Goal: Task Accomplishment & Management: Complete application form

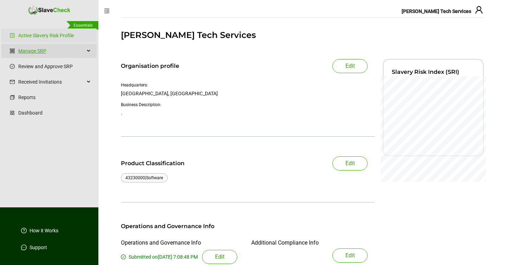
click at [34, 48] on link "Manage SRP" at bounding box center [51, 51] width 66 height 14
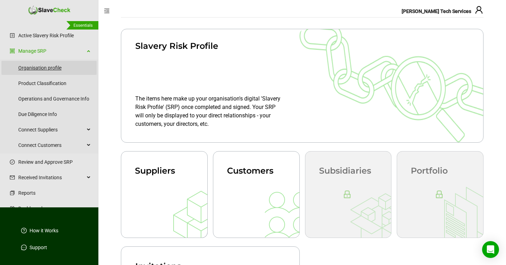
click at [41, 69] on link "Organisation profile" at bounding box center [54, 68] width 73 height 14
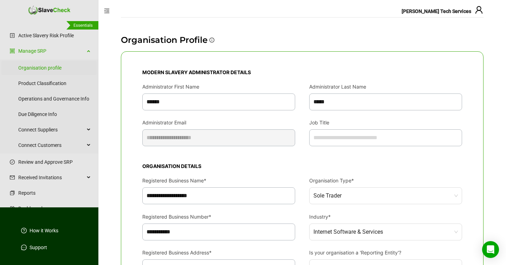
scroll to position [263, 0]
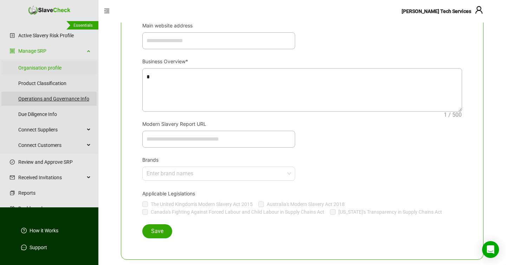
click at [47, 98] on link "Operations and Governance Info" at bounding box center [54, 99] width 73 height 14
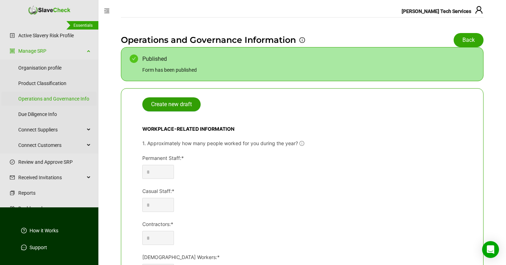
click at [175, 105] on span "Create new draft" at bounding box center [171, 104] width 41 height 8
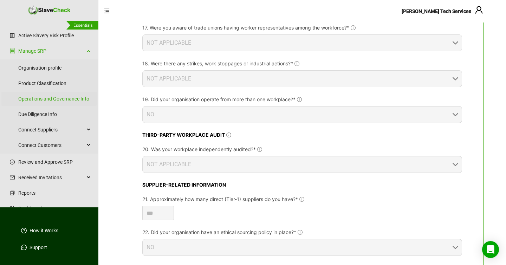
scroll to position [797, 0]
